Goal: Transaction & Acquisition: Purchase product/service

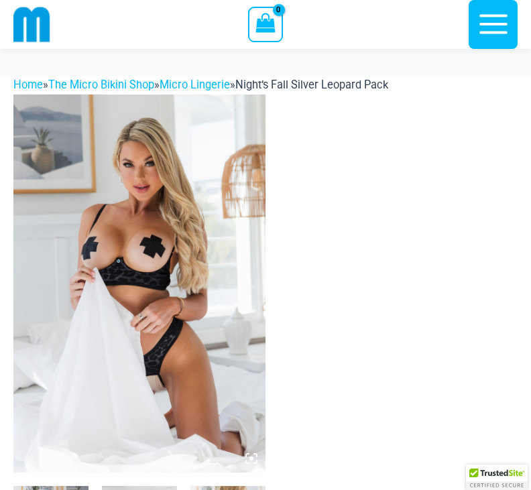
scroll to position [32, 0]
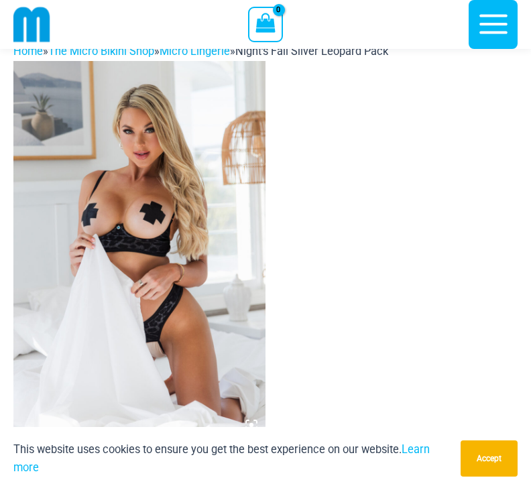
click at [181, 306] on img at bounding box center [139, 250] width 252 height 378
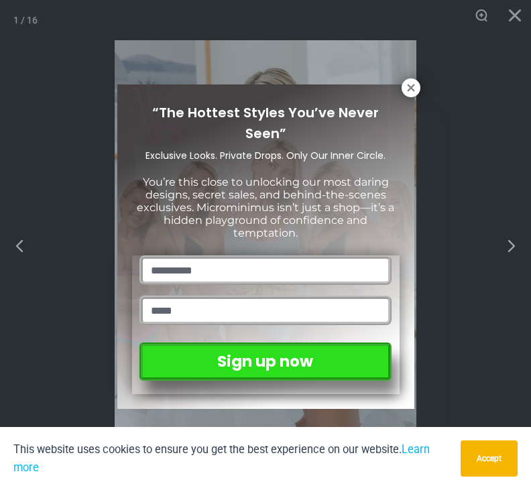
click at [405, 94] on button at bounding box center [411, 87] width 19 height 19
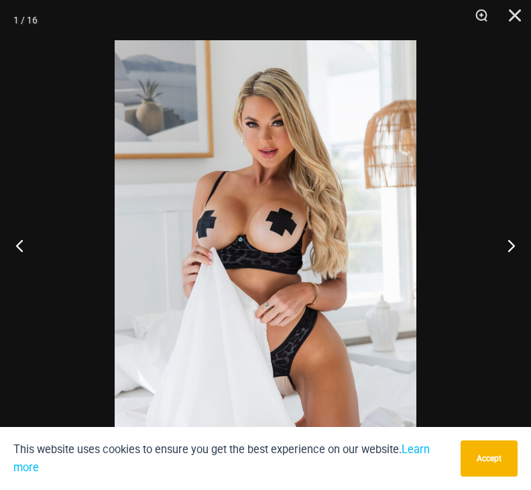
click at [518, 272] on button "Next" at bounding box center [506, 245] width 50 height 67
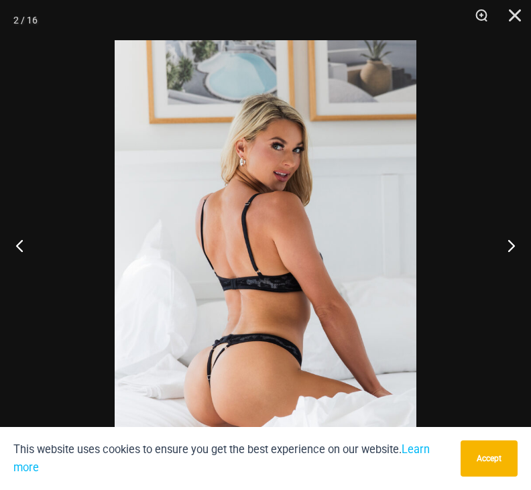
click at [512, 276] on button "Next" at bounding box center [506, 245] width 50 height 67
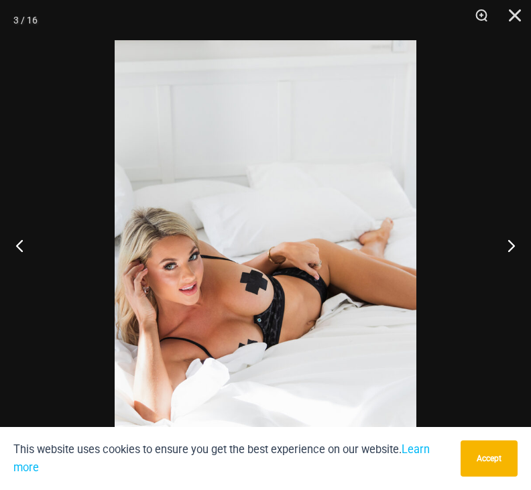
click at [508, 275] on button "Next" at bounding box center [506, 245] width 50 height 67
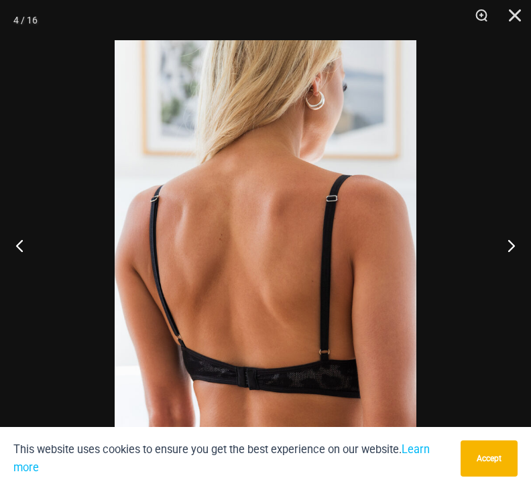
click at [504, 274] on button "Next" at bounding box center [506, 245] width 50 height 67
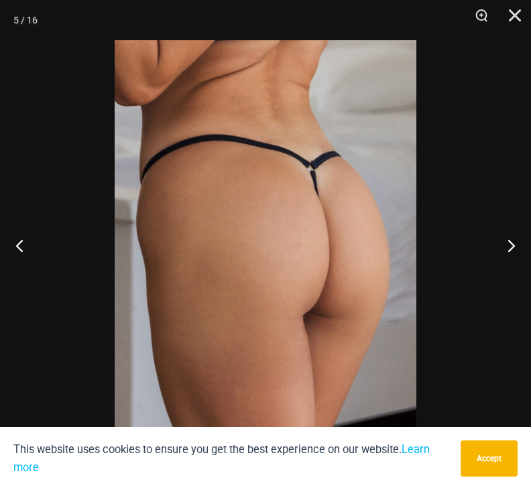
click at [511, 273] on button "Next" at bounding box center [506, 245] width 50 height 67
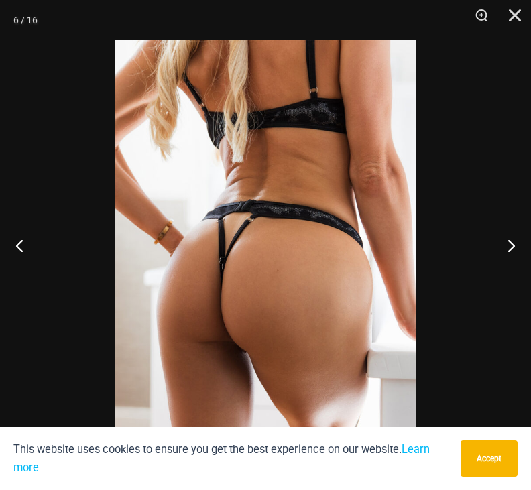
click at [506, 269] on button "Next" at bounding box center [506, 245] width 50 height 67
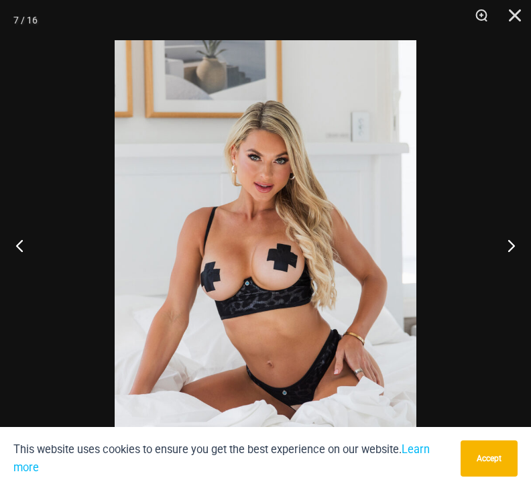
click at [506, 267] on button "Next" at bounding box center [506, 245] width 50 height 67
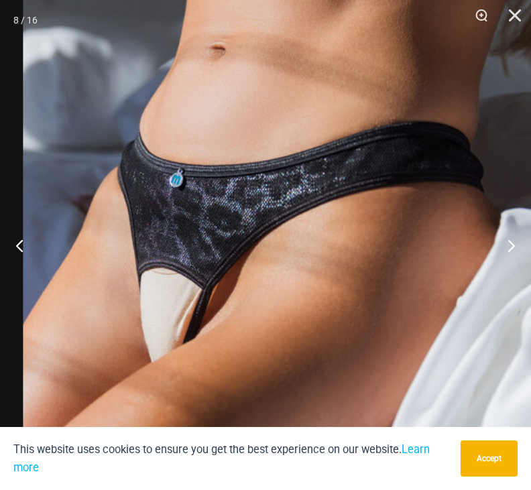
click at [509, 267] on button "Next" at bounding box center [506, 245] width 50 height 67
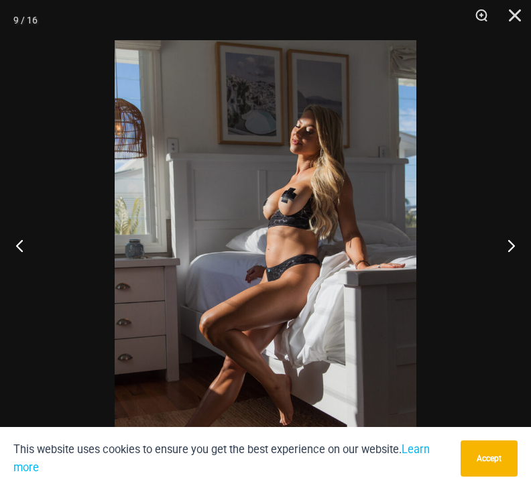
click at [511, 262] on button "Next" at bounding box center [506, 245] width 50 height 67
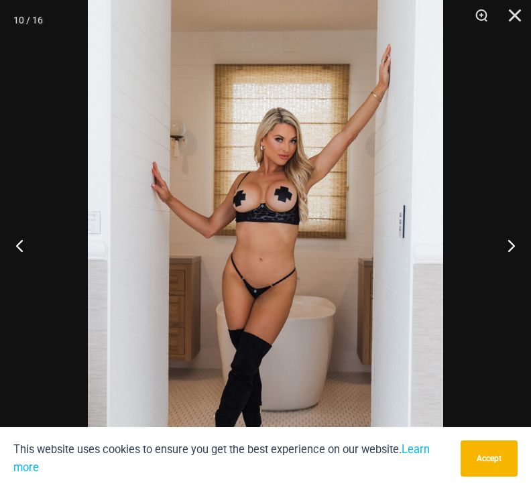
click at [506, 268] on button "Next" at bounding box center [506, 245] width 50 height 67
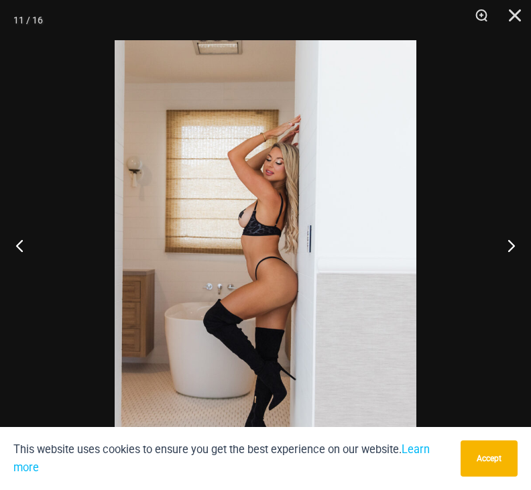
click at [510, 268] on button "Next" at bounding box center [506, 245] width 50 height 67
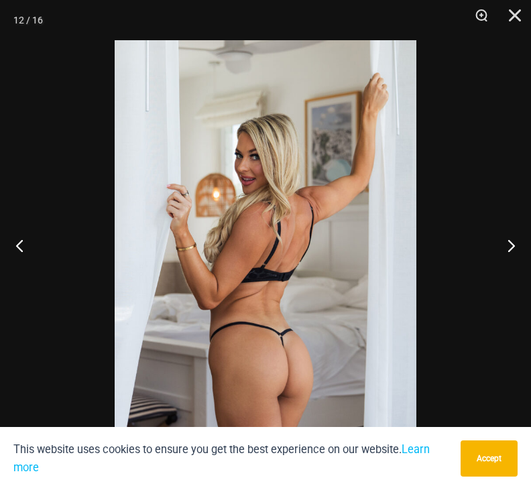
click at [508, 270] on button "Next" at bounding box center [506, 245] width 50 height 67
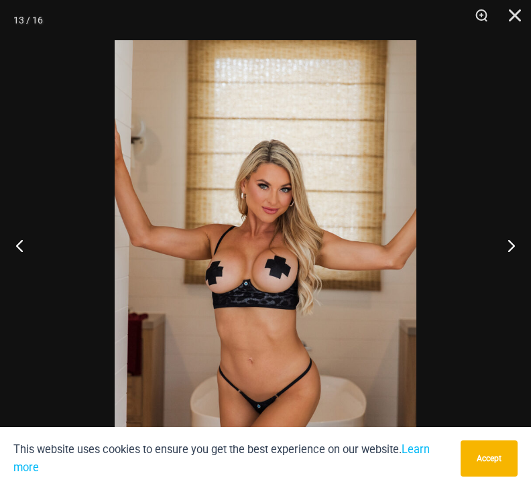
click at [503, 270] on button "Next" at bounding box center [506, 245] width 50 height 67
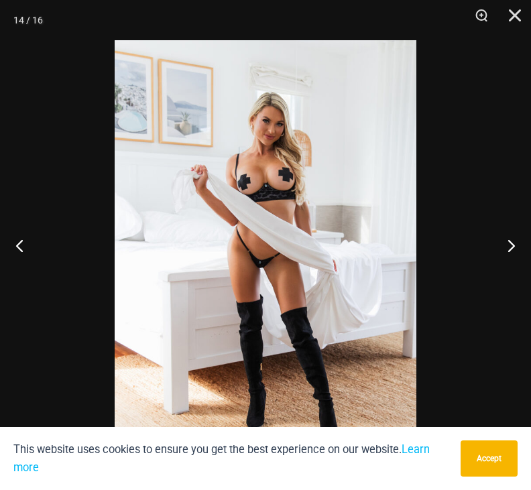
click at [504, 274] on button "Next" at bounding box center [506, 245] width 50 height 67
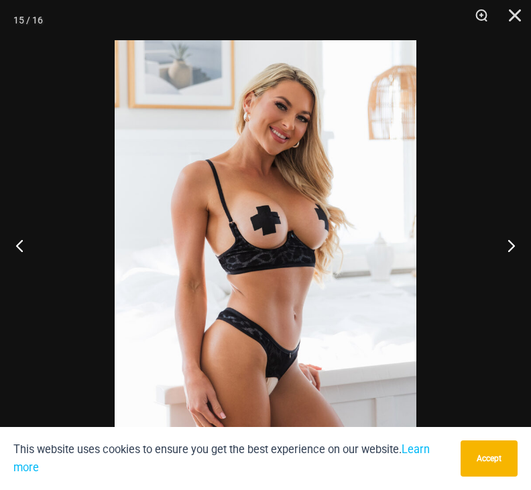
click at [511, 266] on button "Next" at bounding box center [506, 245] width 50 height 67
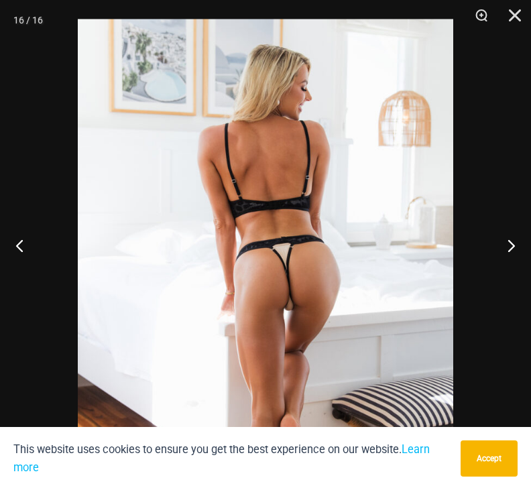
click at [512, 271] on button "Next" at bounding box center [506, 245] width 50 height 67
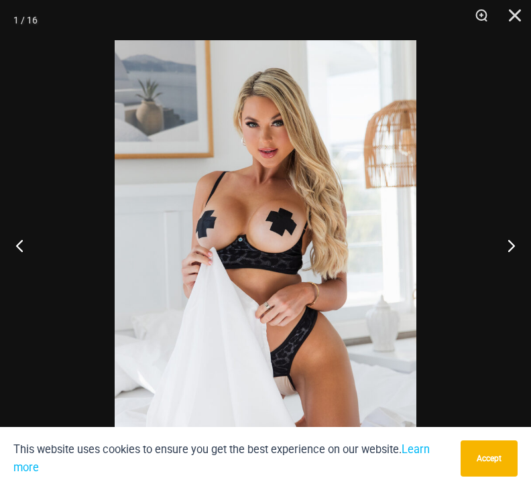
click at [504, 268] on button "Next" at bounding box center [506, 245] width 50 height 67
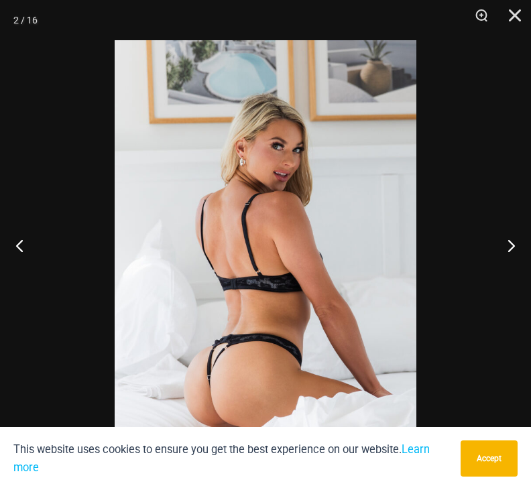
click at [510, 268] on button "Next" at bounding box center [506, 245] width 50 height 67
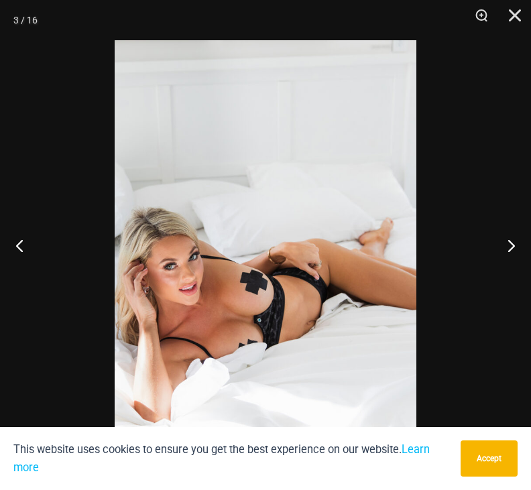
click at [521, 20] on button "Close" at bounding box center [510, 20] width 34 height 40
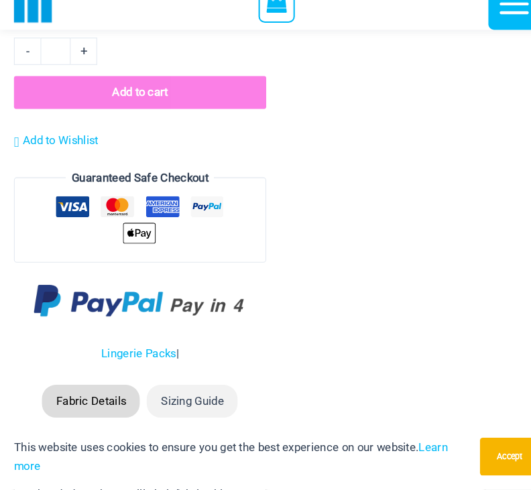
scroll to position [3739, 0]
